Goal: Task Accomplishment & Management: Complete application form

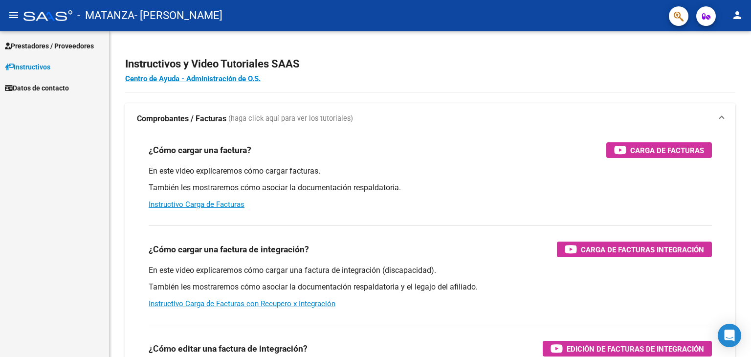
click at [45, 43] on span "Prestadores / Proveedores" at bounding box center [49, 46] width 89 height 11
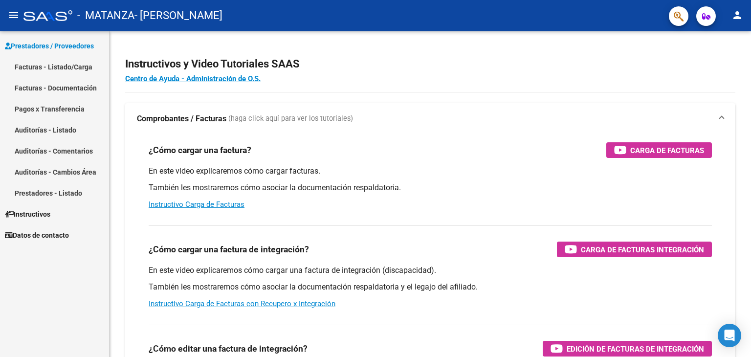
click at [55, 66] on link "Facturas - Listado/Carga" at bounding box center [54, 66] width 109 height 21
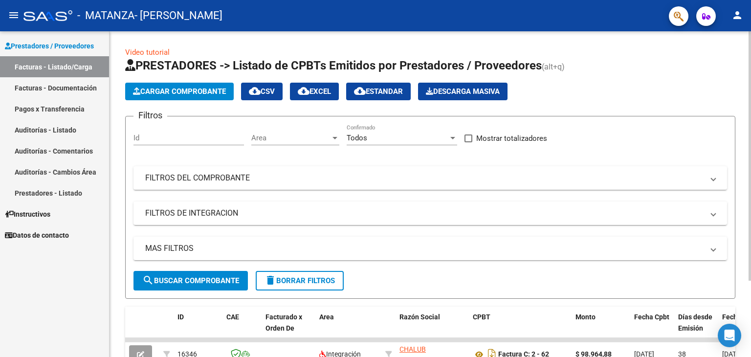
click at [193, 90] on span "Cargar Comprobante" at bounding box center [179, 91] width 93 height 9
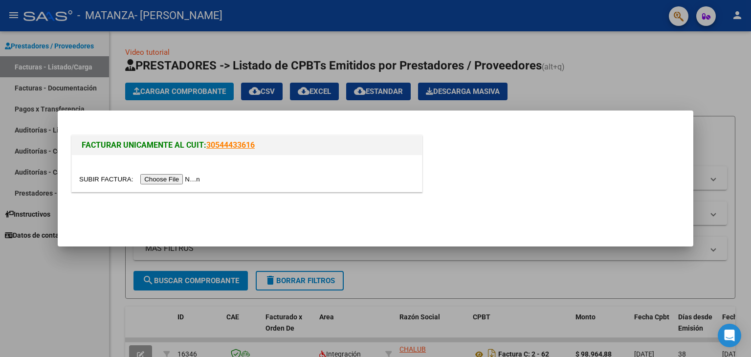
click at [172, 181] on input "file" at bounding box center [141, 179] width 124 height 10
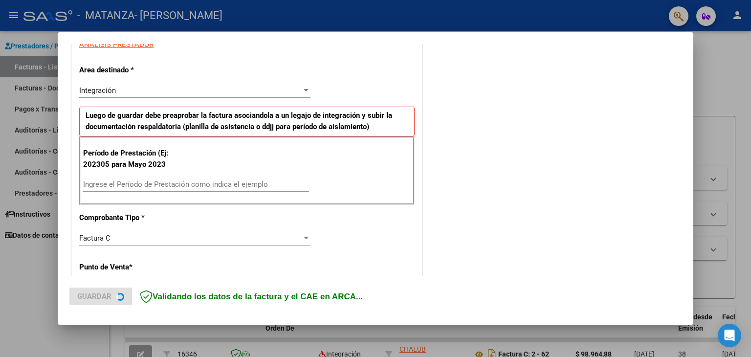
scroll to position [196, 0]
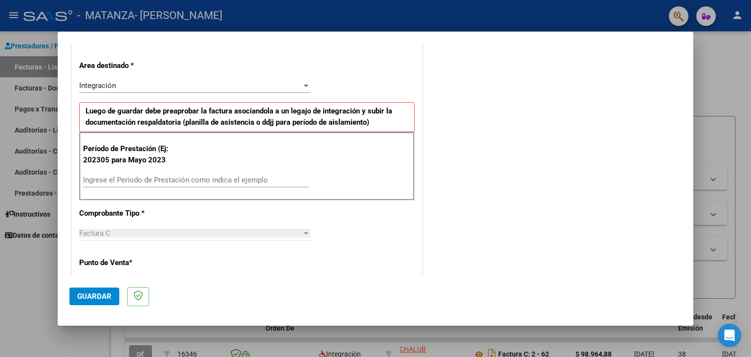
click at [199, 178] on input "Ingrese el Período de Prestación como indica el ejemplo" at bounding box center [196, 180] width 226 height 9
type input "202507"
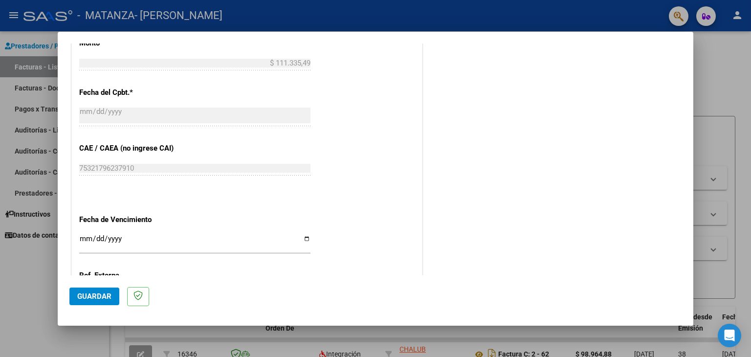
scroll to position [587, 0]
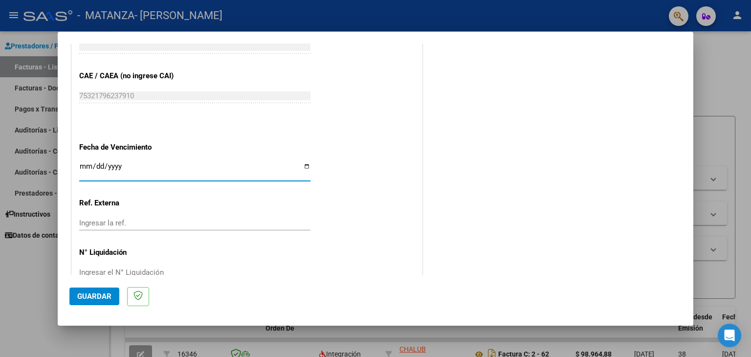
click at [126, 167] on input "Ingresar la fecha" at bounding box center [194, 170] width 231 height 16
click at [304, 162] on input "Ingresar la fecha" at bounding box center [194, 170] width 231 height 16
type input "[DATE]"
click at [107, 290] on button "Guardar" at bounding box center [94, 297] width 50 height 18
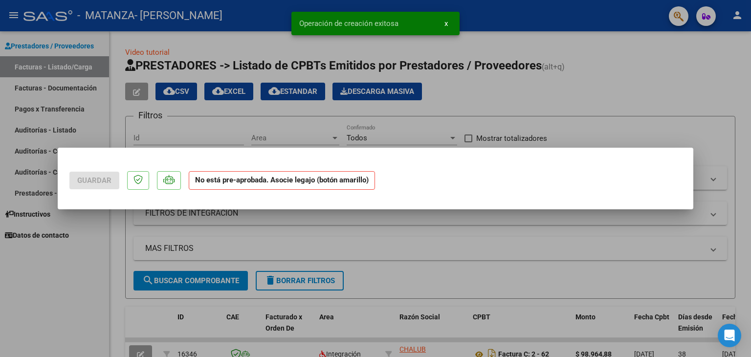
scroll to position [0, 0]
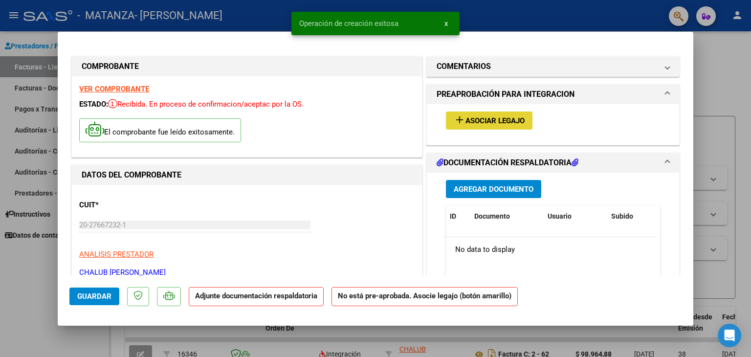
click at [485, 114] on button "add Asociar Legajo" at bounding box center [489, 120] width 87 height 18
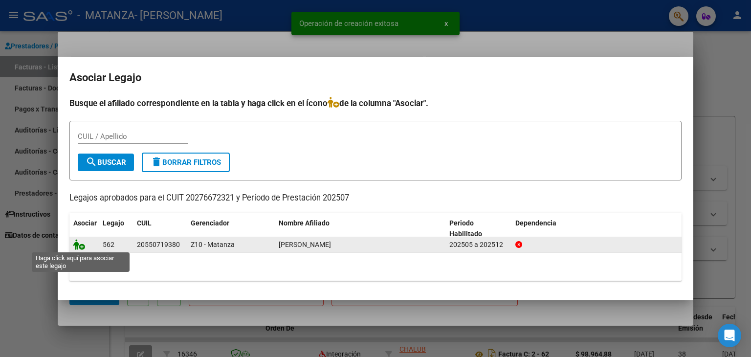
click at [76, 243] on icon at bounding box center [79, 244] width 12 height 11
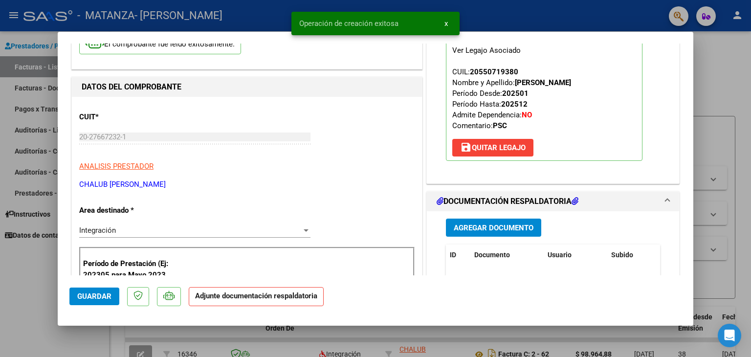
scroll to position [196, 0]
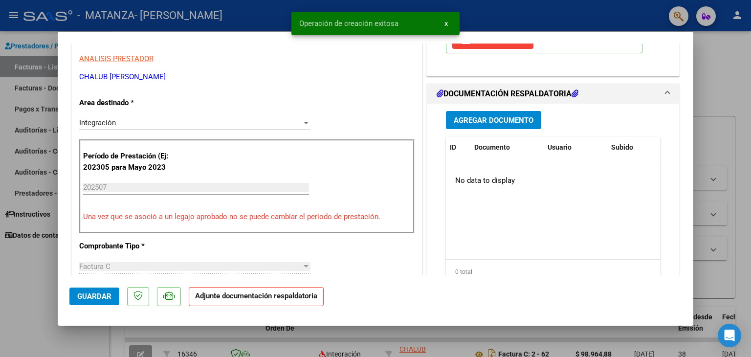
click at [476, 125] on button "Agregar Documento" at bounding box center [493, 120] width 95 height 18
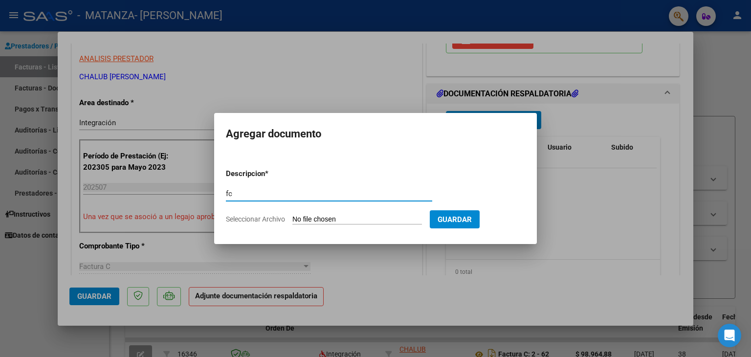
type input "fc"
click at [327, 213] on form "Descripcion * fc Escriba aquí una descripcion Seleccionar Archivo Guardar" at bounding box center [375, 196] width 299 height 71
click at [328, 222] on input "Seleccionar Archivo" at bounding box center [357, 219] width 130 height 9
type input "C:\fakepath\20276672321_011_00002_00000071 (1).pdf"
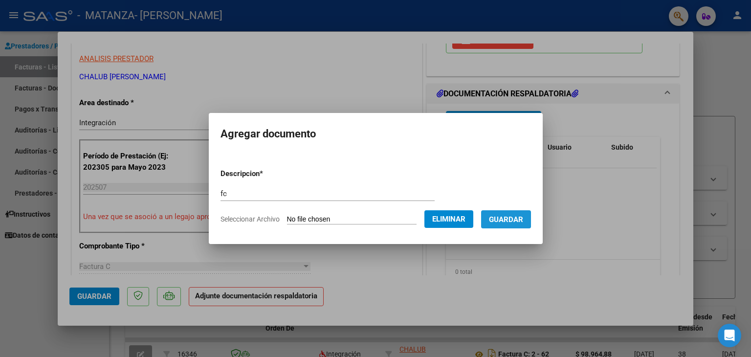
click at [513, 219] on span "Guardar" at bounding box center [506, 219] width 34 height 9
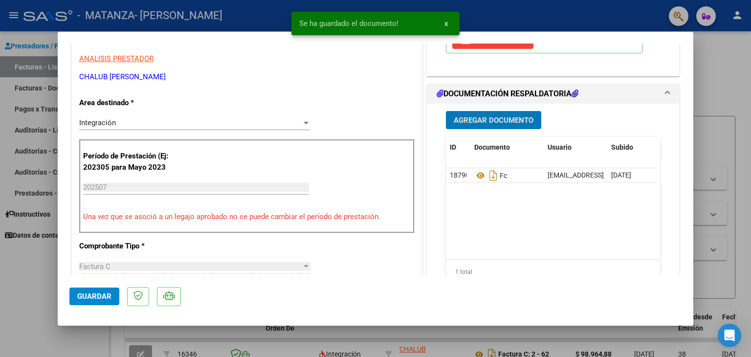
click at [478, 130] on div "Agregar Documento ID Documento Usuario Subido Acción 18790 Fc [EMAIL_ADDRESS][D…" at bounding box center [553, 201] width 229 height 195
click at [476, 115] on span "Agregar Documento" at bounding box center [494, 119] width 80 height 9
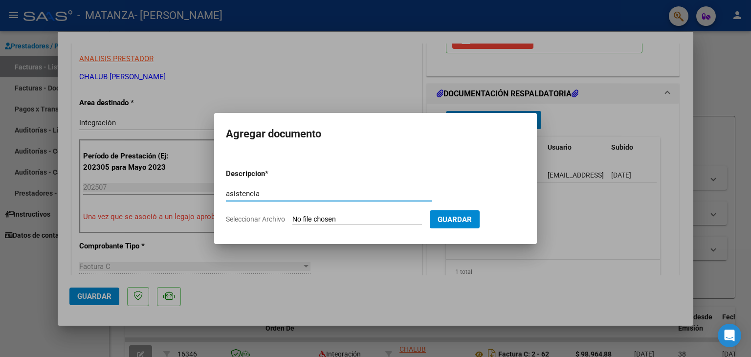
type input "asistencia"
click at [304, 221] on input "Seleccionar Archivo" at bounding box center [357, 219] width 130 height 9
type input "C:\fakepath\FARIAS PSC JULIO (1).pdf"
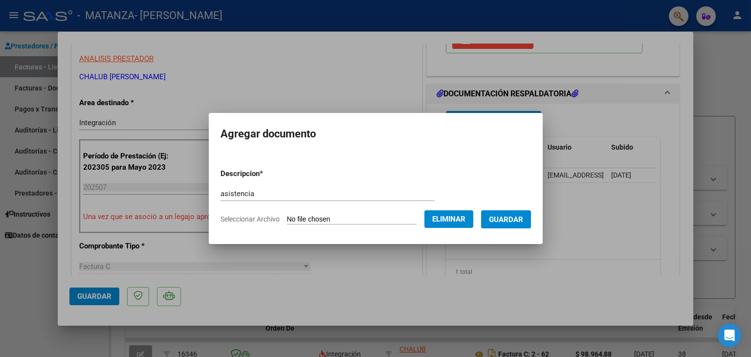
click at [512, 218] on span "Guardar" at bounding box center [506, 219] width 34 height 9
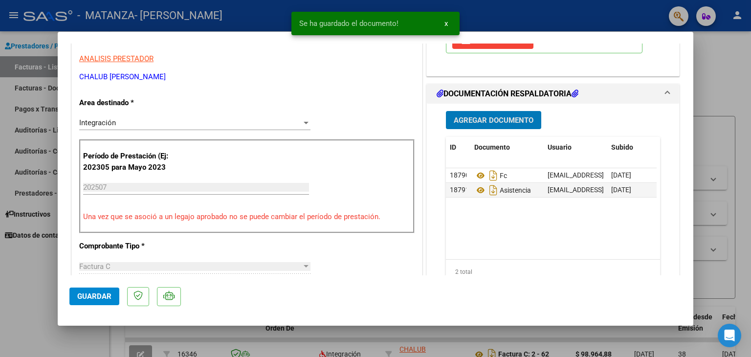
click at [485, 120] on span "Agregar Documento" at bounding box center [494, 120] width 80 height 9
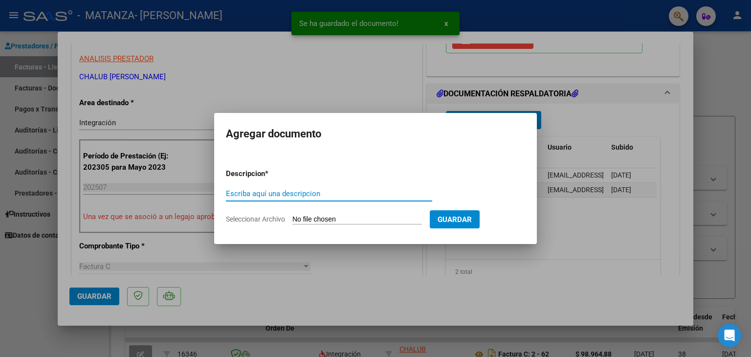
type input "x"
type input "v"
type input "cae"
click at [311, 214] on form "Descripcion * cae Escriba aquí una descripcion Seleccionar Archivo Guardar" at bounding box center [375, 196] width 299 height 71
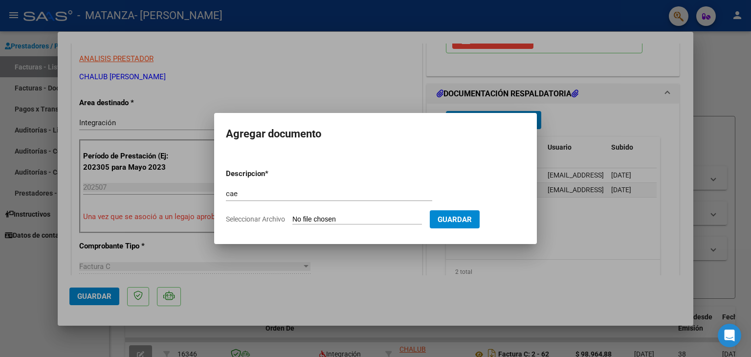
click at [313, 217] on input "Seleccionar Archivo" at bounding box center [357, 219] width 130 height 9
type input "C:\fakepath\caeee.pdf"
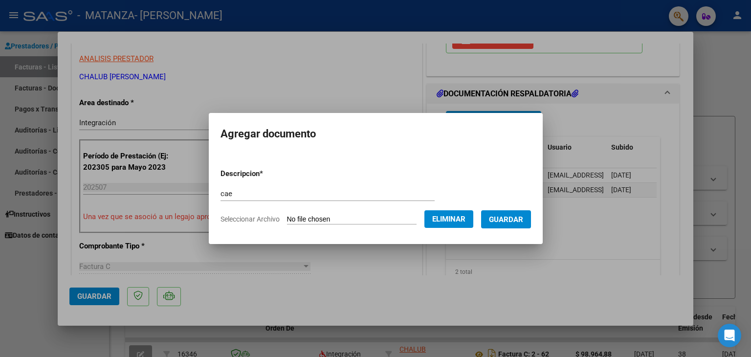
click at [517, 217] on span "Guardar" at bounding box center [506, 219] width 34 height 9
